Goal: Task Accomplishment & Management: Use online tool/utility

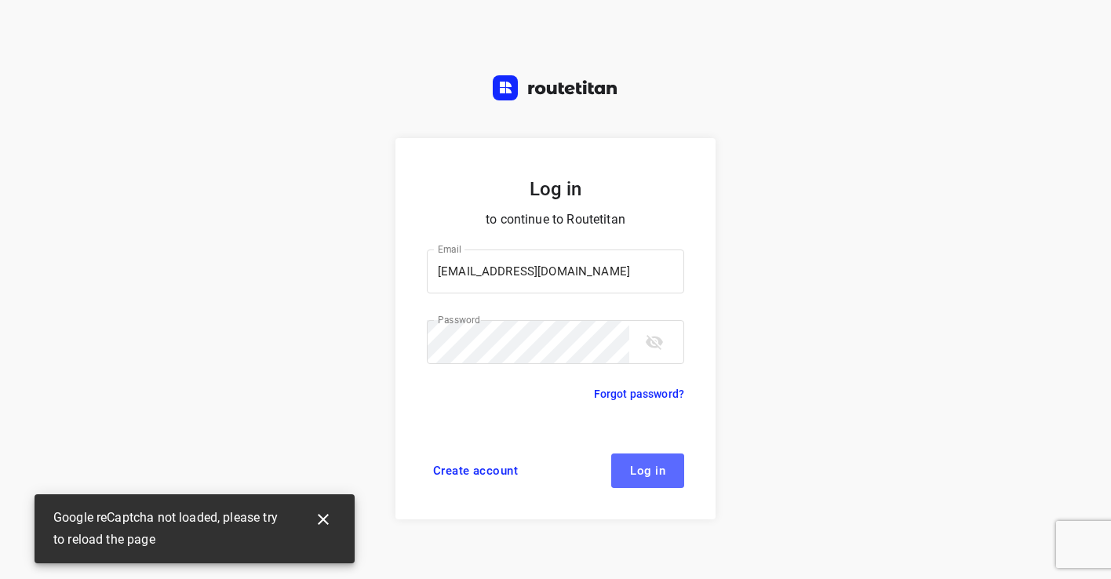
click at [629, 467] on button "Log in" at bounding box center [647, 471] width 73 height 35
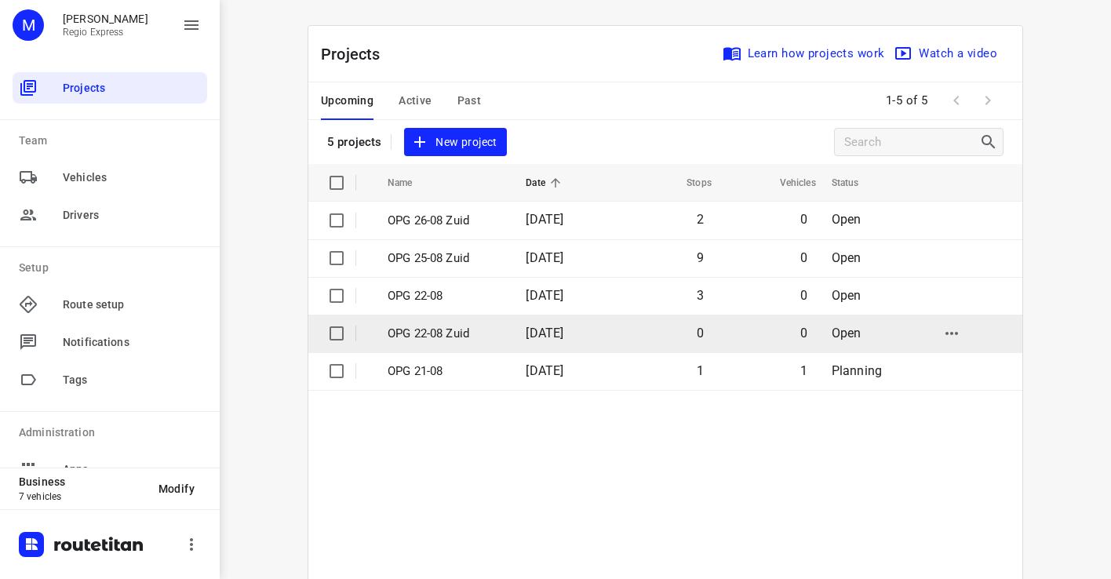
click at [486, 330] on p "OPG 22-08 Zuid" at bounding box center [445, 334] width 115 height 18
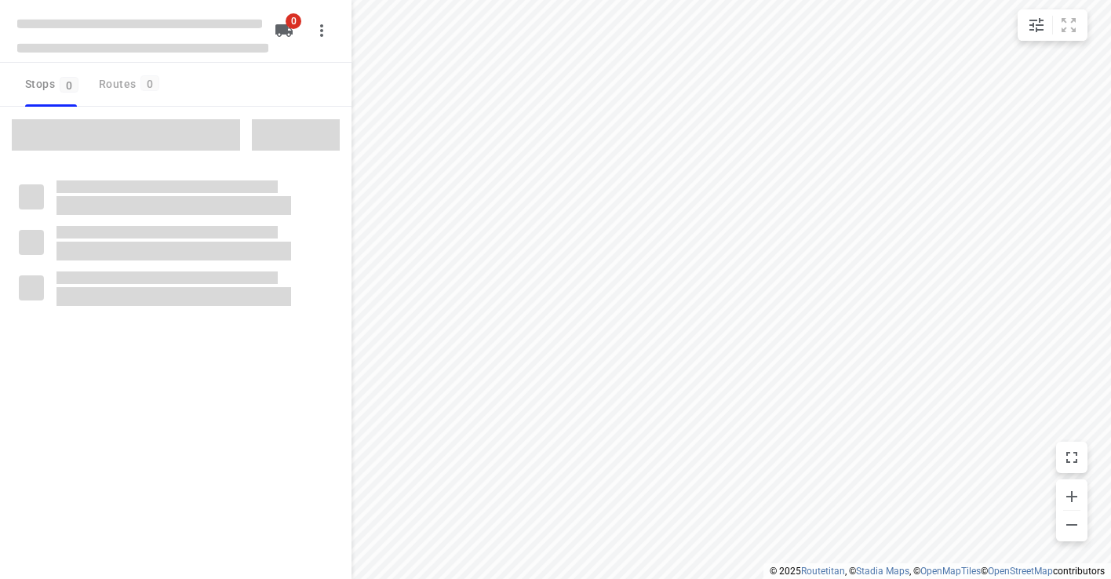
type input "distance"
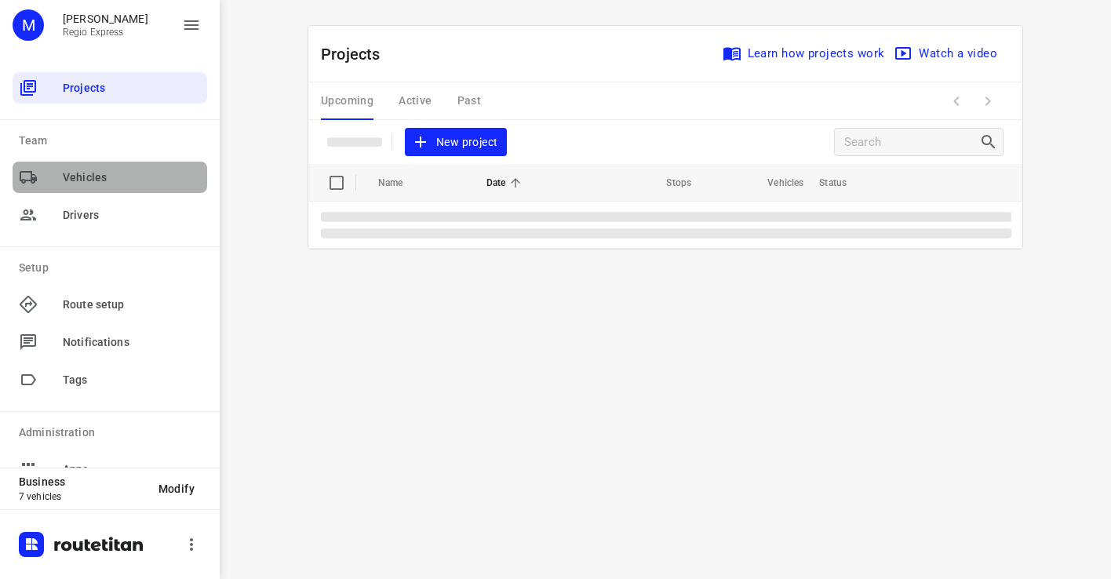
click at [86, 177] on span "Vehicles" at bounding box center [132, 178] width 138 height 16
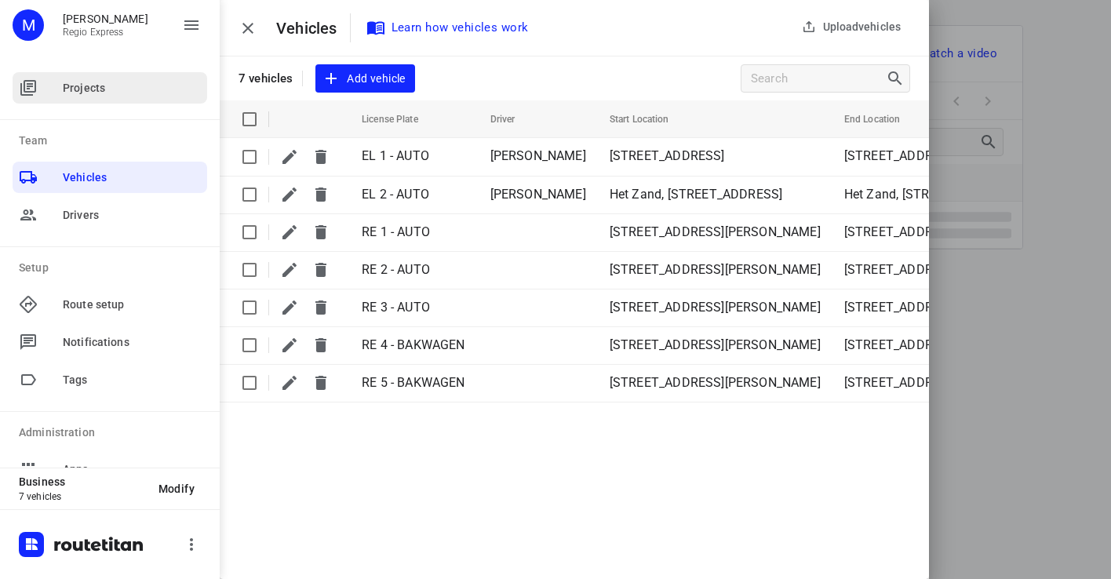
click at [76, 75] on div "Projects" at bounding box center [110, 87] width 195 height 31
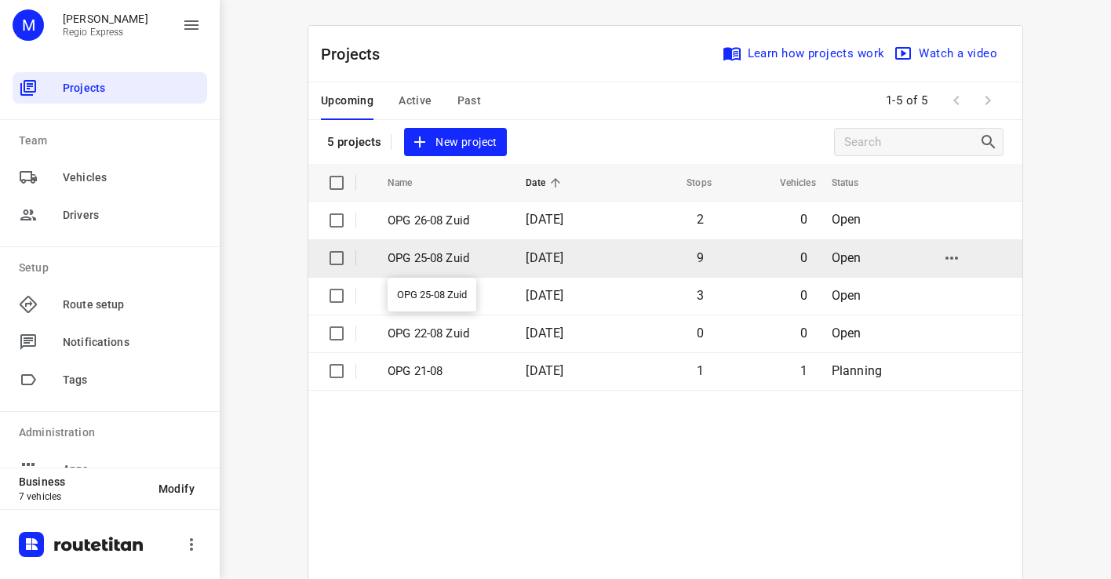
click at [458, 265] on p "OPG 25-08 Zuid" at bounding box center [445, 259] width 115 height 18
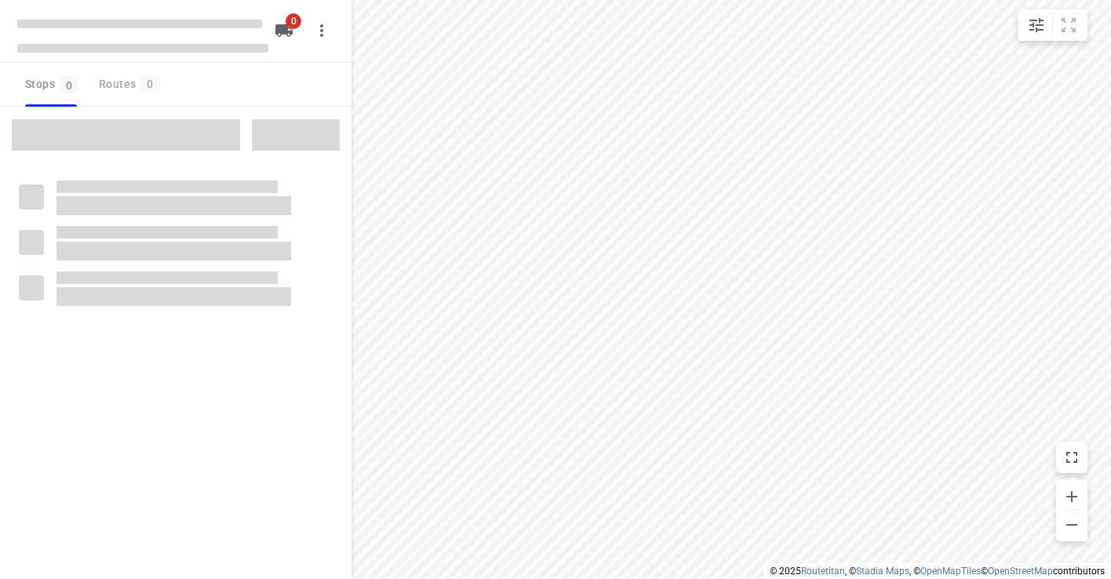
type input "distance"
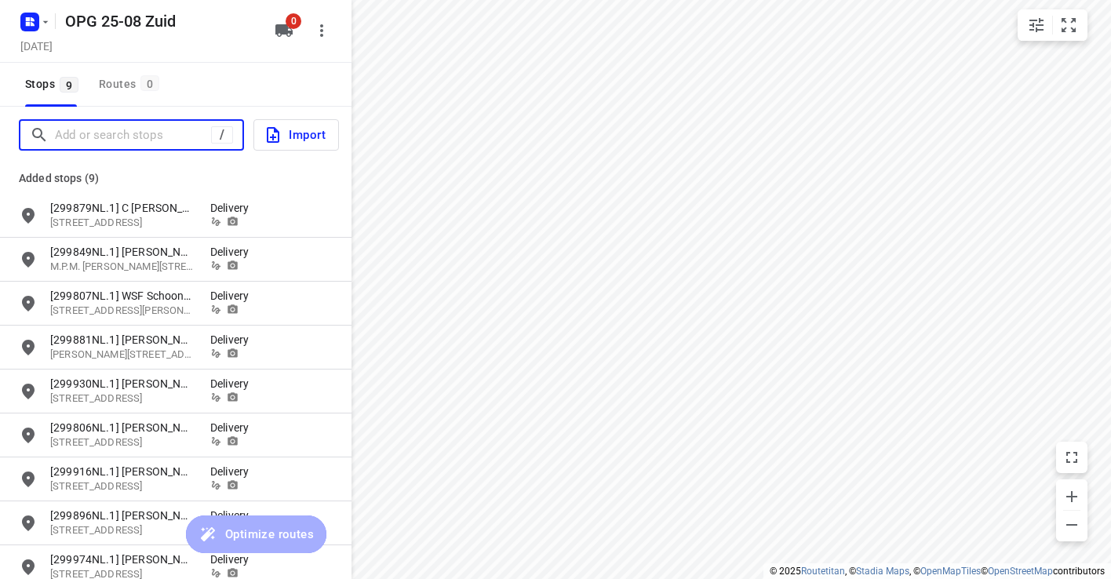
click at [128, 139] on input "Add or search stops" at bounding box center [133, 135] width 156 height 24
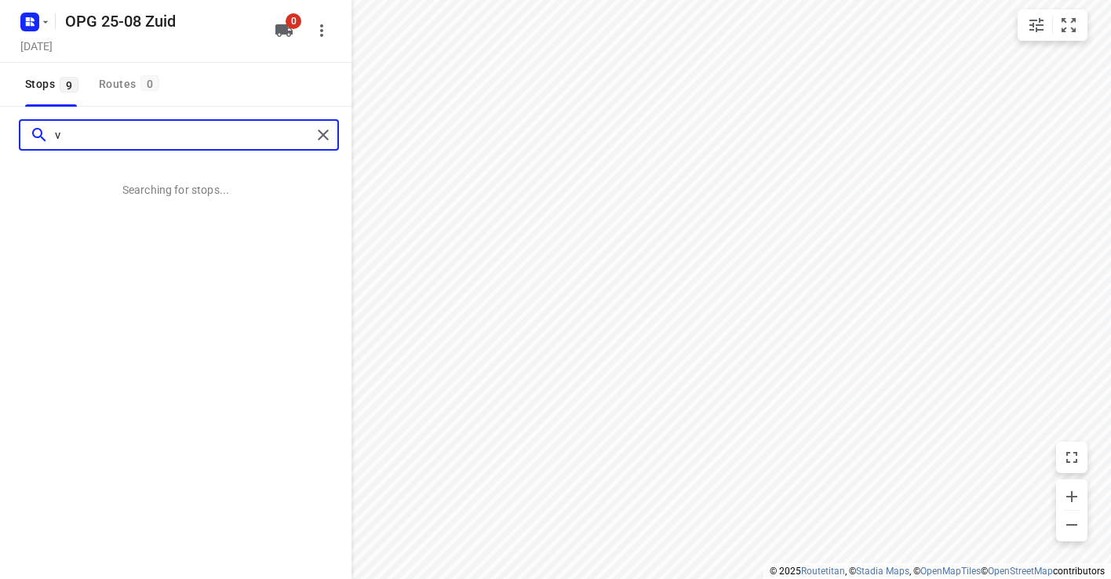
type input "v"
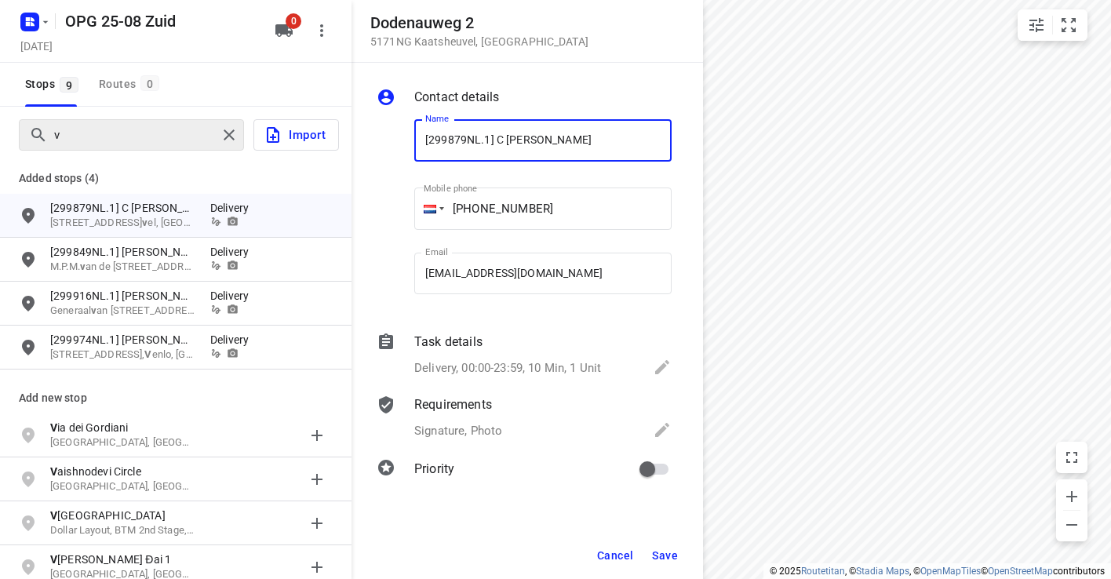
paste input "299488NL"
type input "[299879NL.1] C [PERSON_NAME] 299488NL"
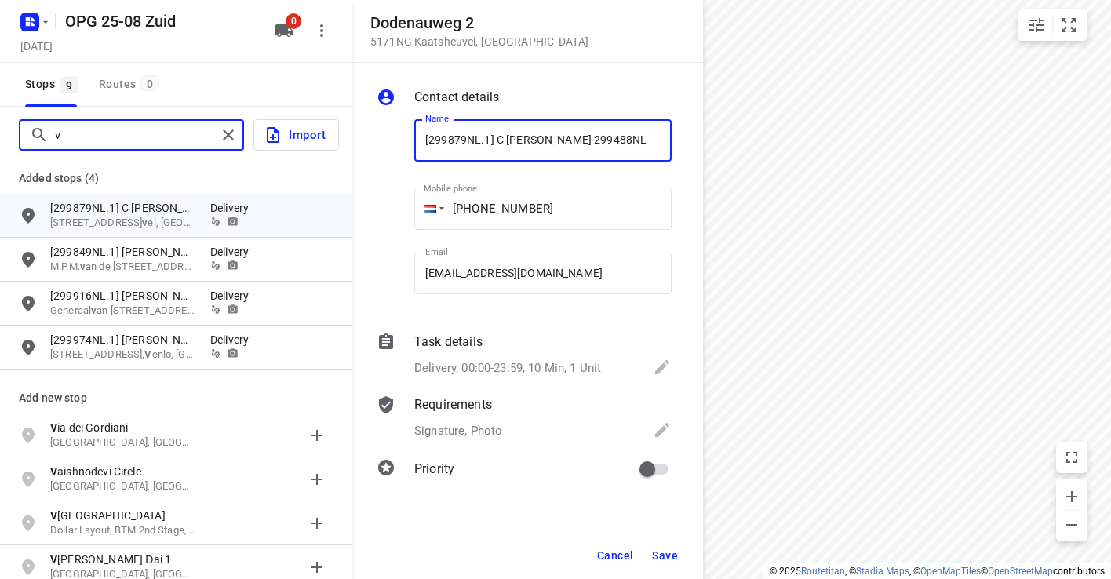
click at [80, 131] on input "v" at bounding box center [136, 135] width 162 height 24
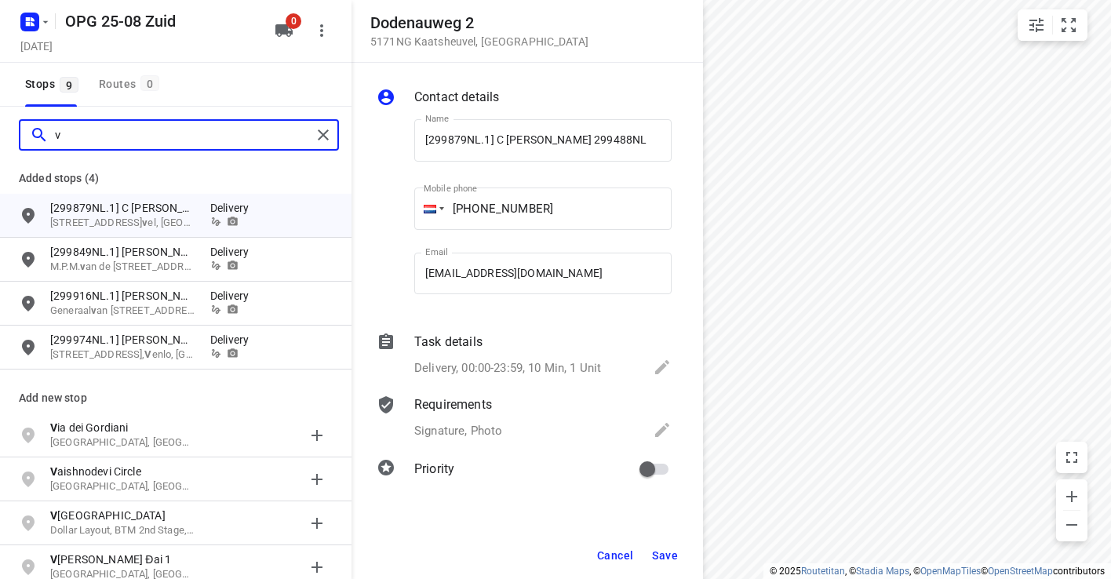
click at [80, 131] on input "v" at bounding box center [183, 135] width 257 height 24
paste input "299488NL"
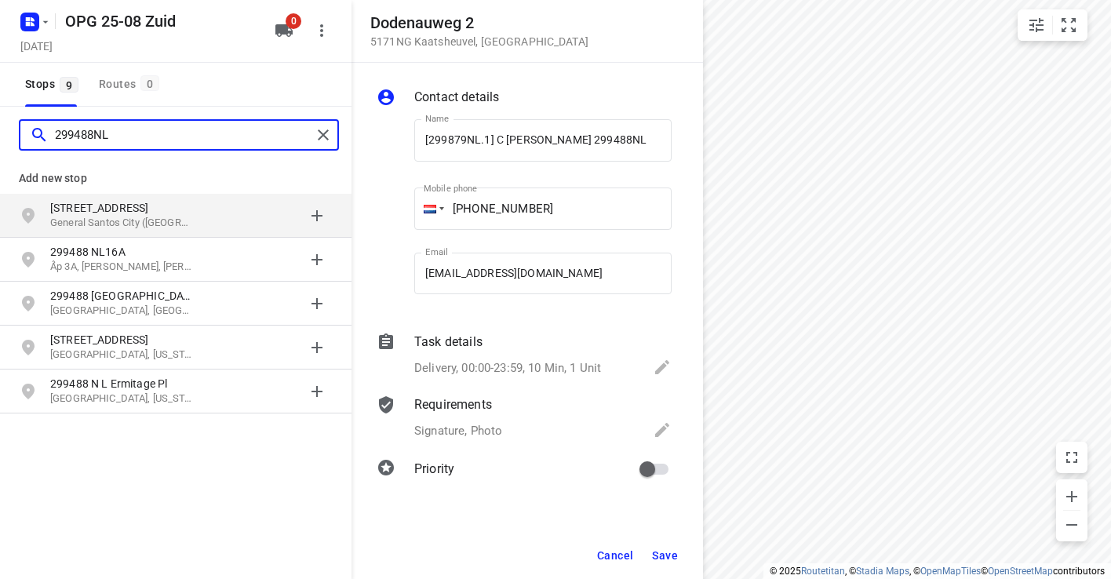
type input "299488NL"
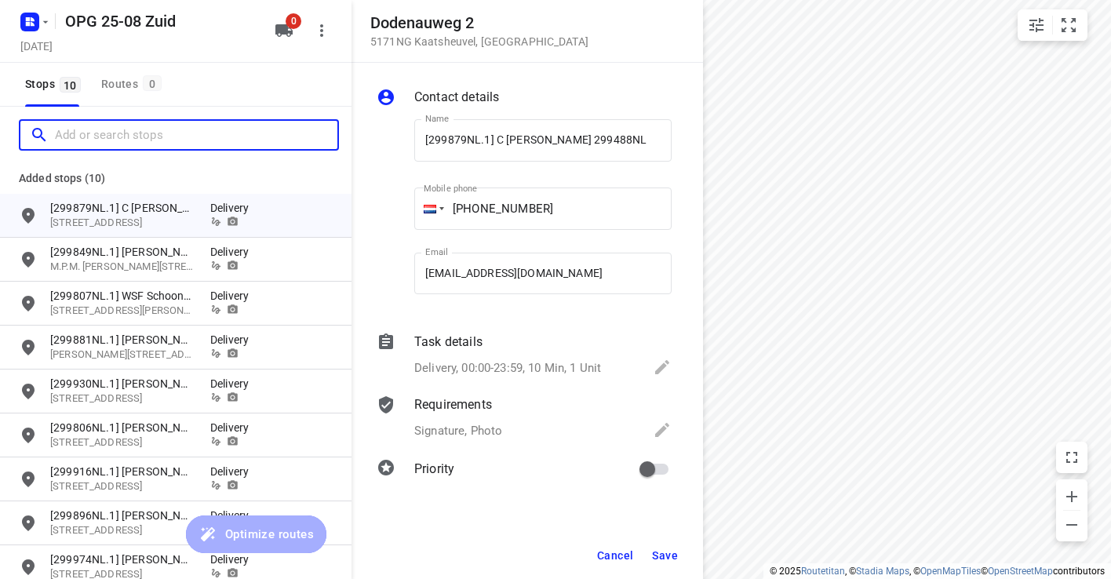
click at [184, 133] on input "Add or search stops" at bounding box center [196, 135] width 283 height 24
paste input "299488NL"
type input "299488NL"
paste input "299488NL"
type input "299488NL"
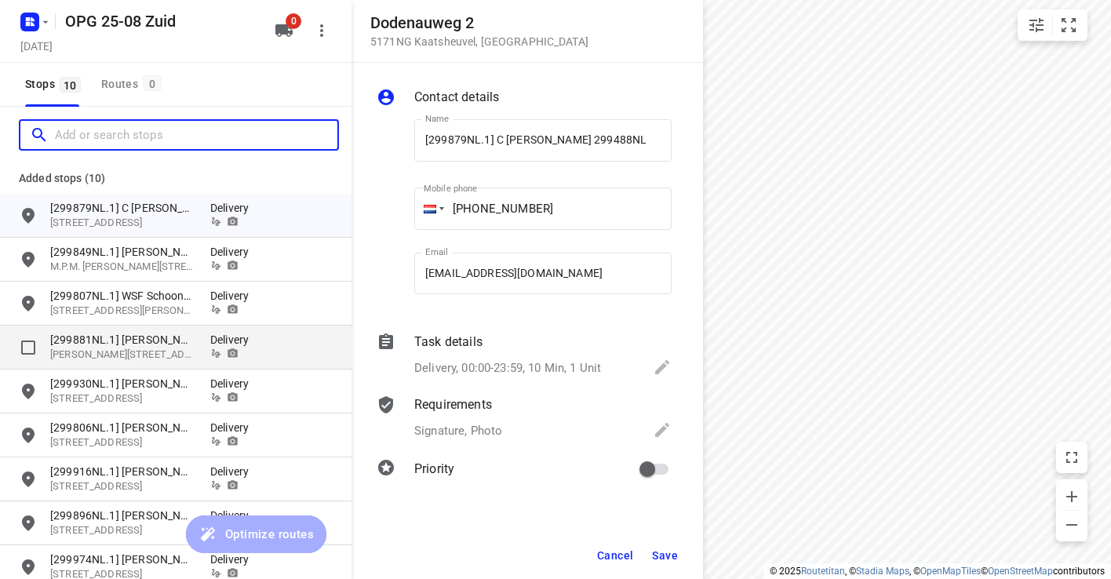
scroll to position [15, 0]
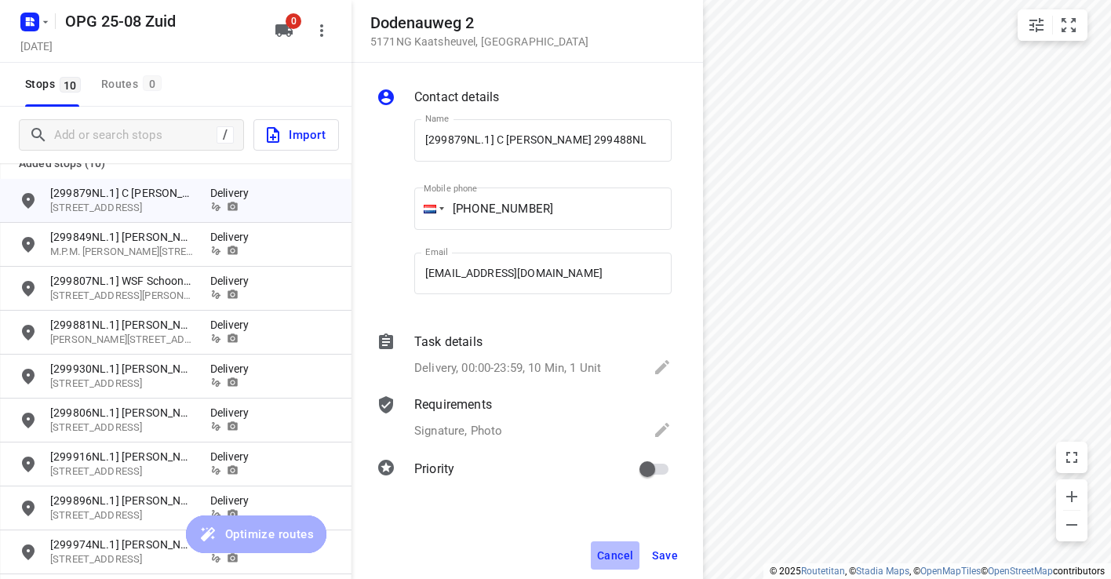
click at [626, 555] on span "Cancel" at bounding box center [615, 555] width 36 height 13
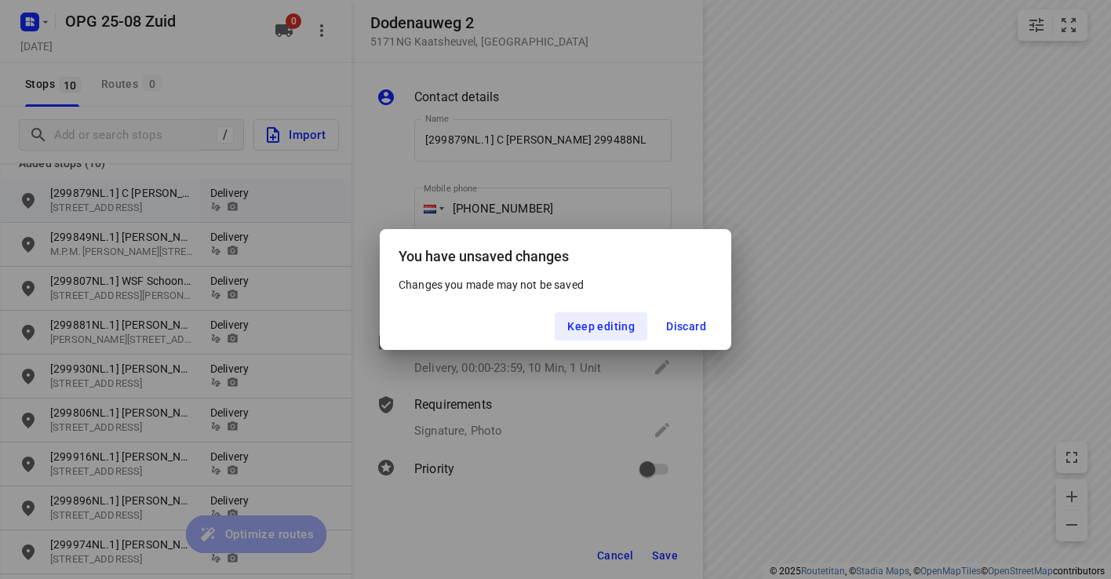
click at [852, 293] on div "You have unsaved changes Changes you made may not be saved Keep editing Discard" at bounding box center [555, 289] width 1111 height 579
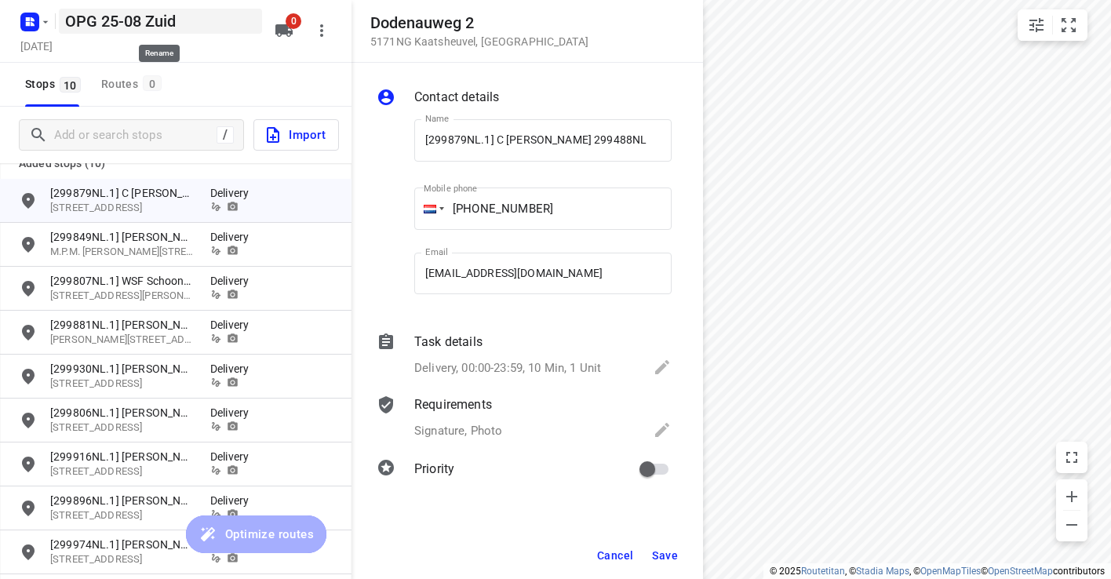
click at [136, 19] on h5 "OPG 25-08 Zuid" at bounding box center [160, 21] width 203 height 25
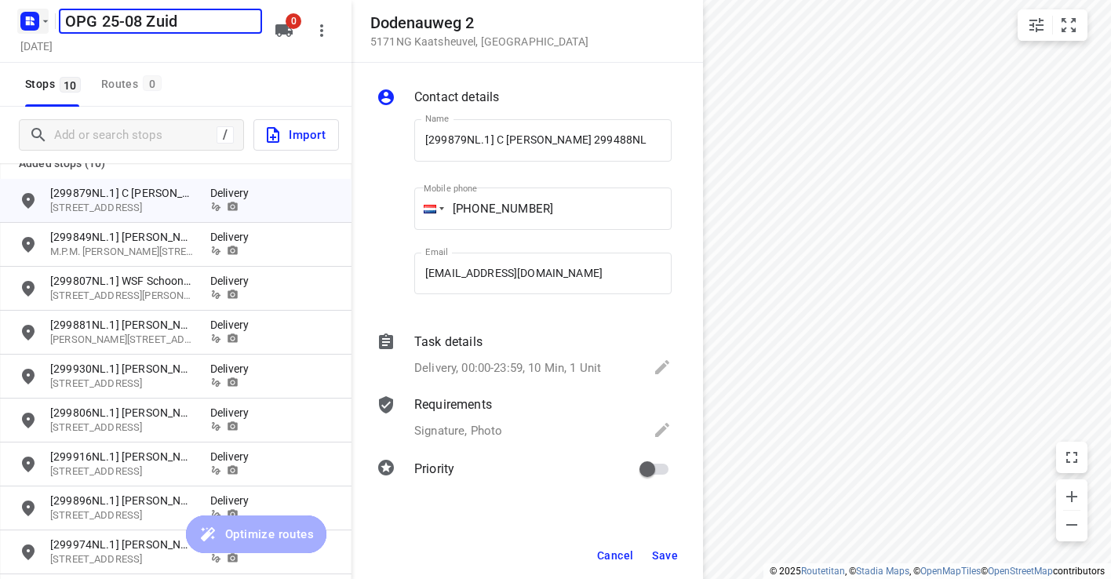
click at [42, 24] on icon "button" at bounding box center [45, 21] width 13 height 13
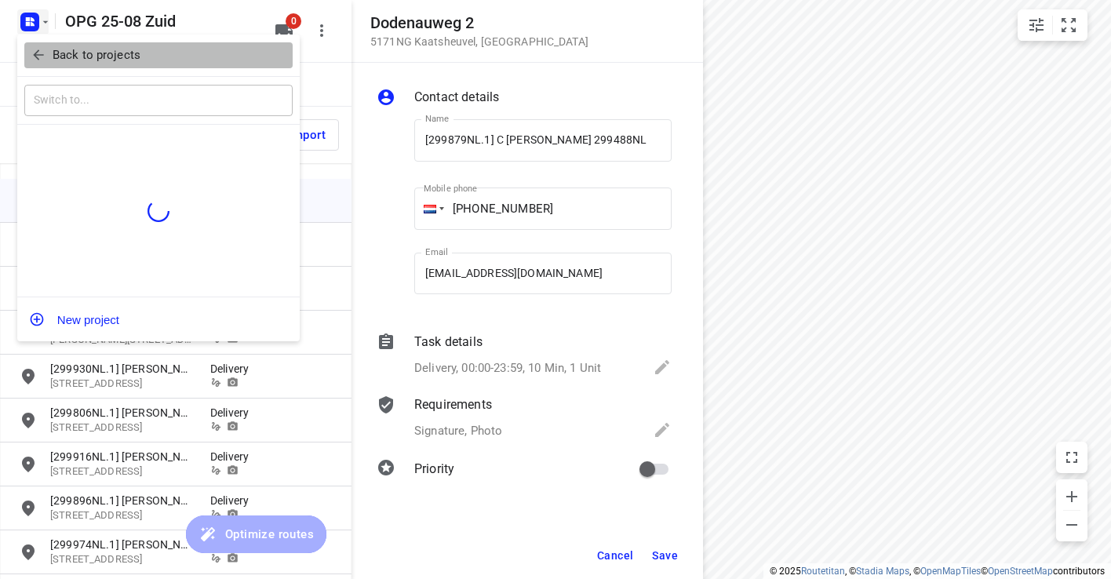
click at [71, 59] on p "Back to projects" at bounding box center [97, 55] width 88 height 18
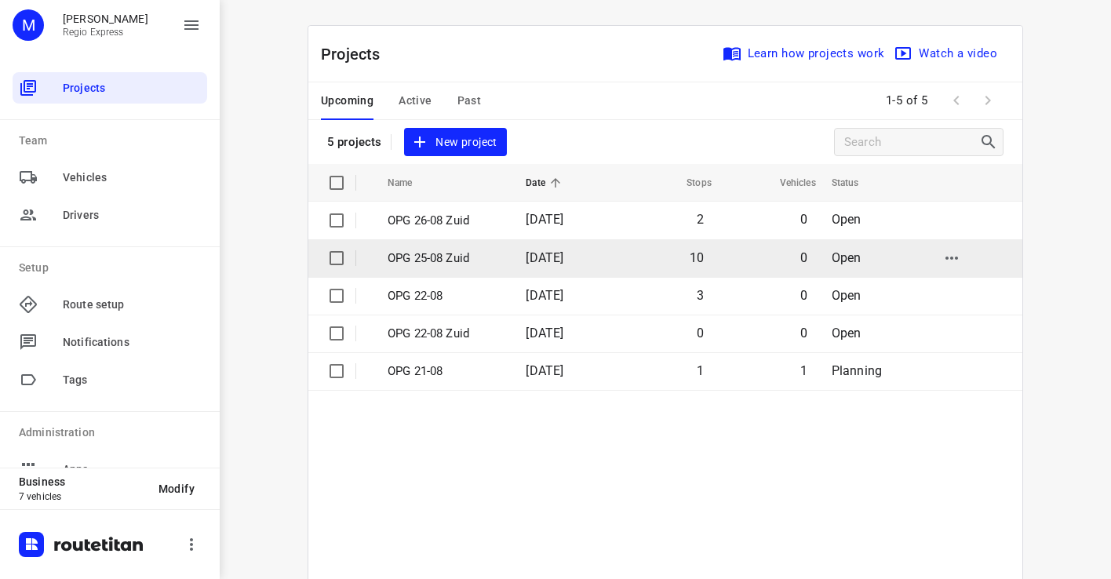
click at [482, 256] on p "OPG 25-08 Zuid" at bounding box center [445, 259] width 115 height 18
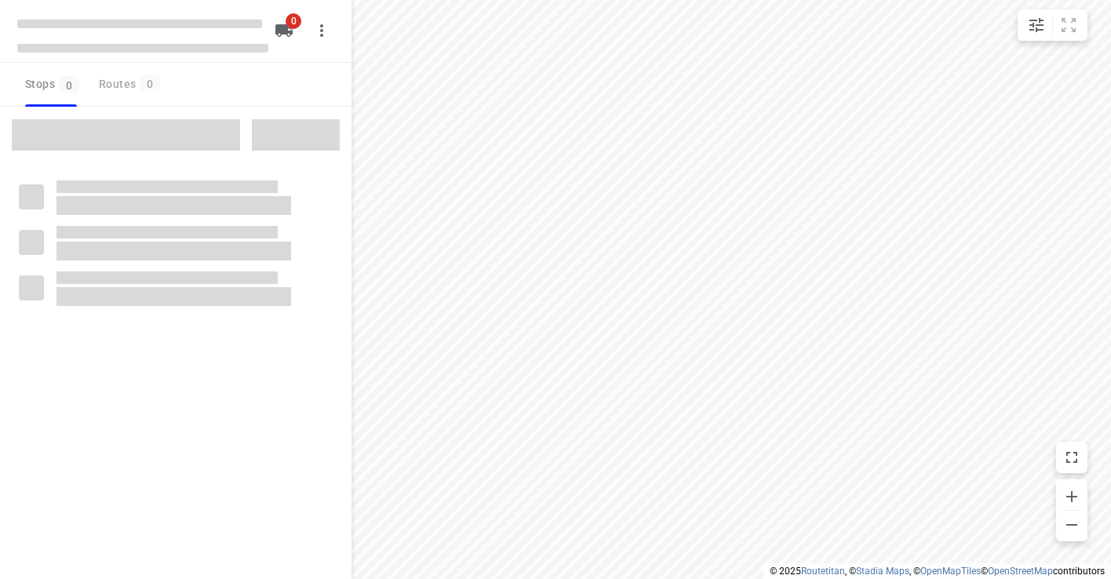
type input "distance"
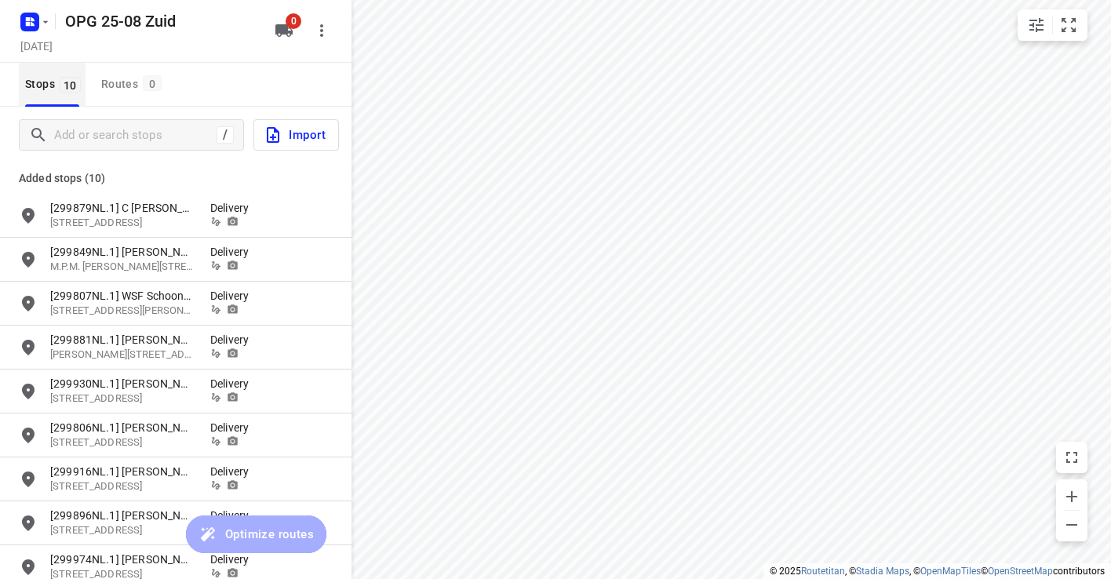
click at [57, 75] on span "Stops 10" at bounding box center [55, 85] width 60 height 20
click at [106, 145] on input "Add or search stops" at bounding box center [133, 135] width 156 height 24
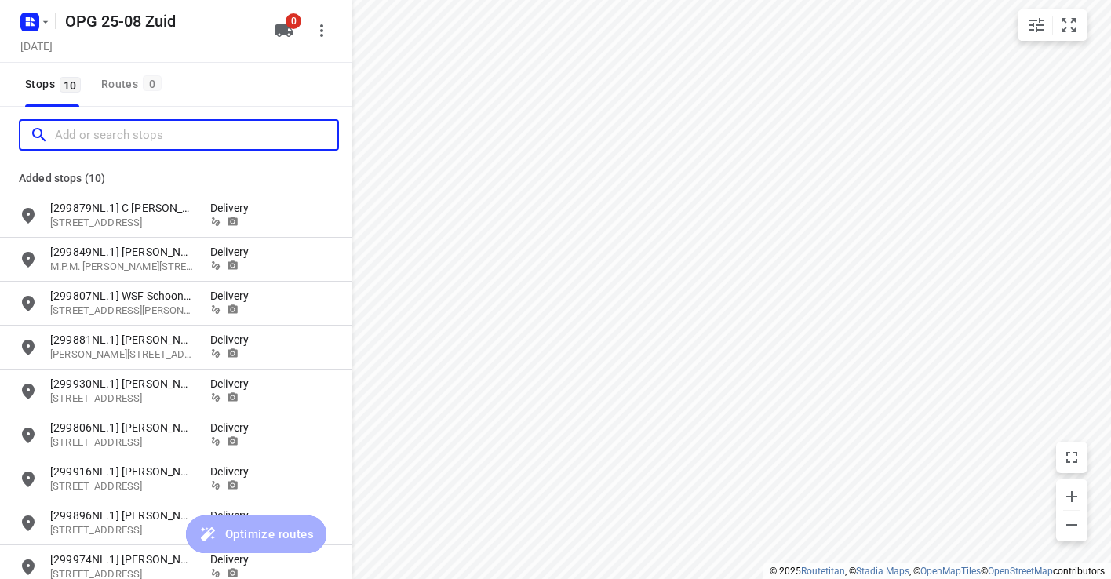
paste input "299488NL"
type input "299488NL"
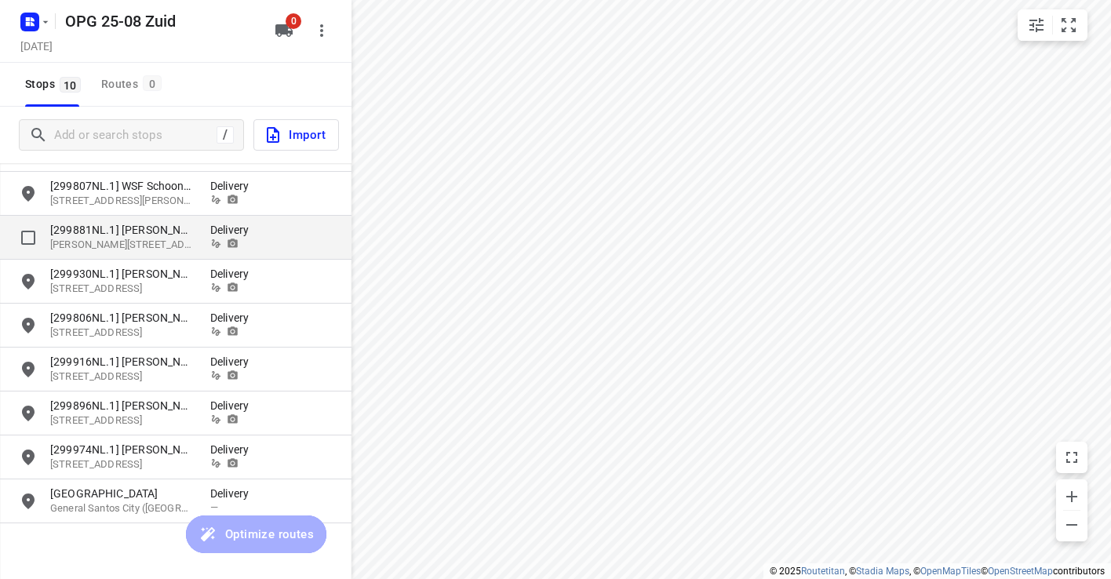
scroll to position [126, 0]
